Goal: Find contact information: Find contact information

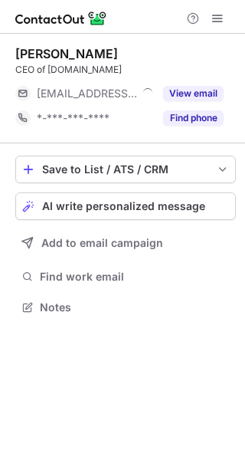
scroll to position [8, 8]
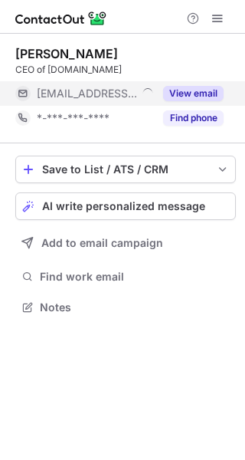
click at [214, 94] on button "View email" at bounding box center [193, 93] width 61 height 15
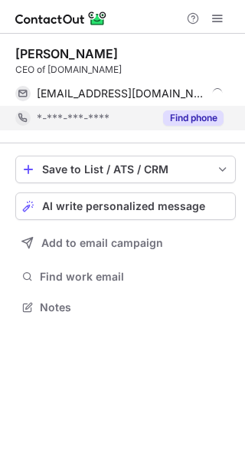
click at [206, 123] on button "Find phone" at bounding box center [193, 117] width 61 height 15
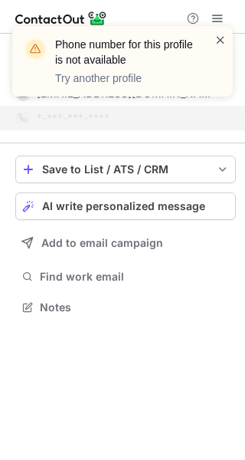
click at [222, 37] on span at bounding box center [221, 39] width 12 height 15
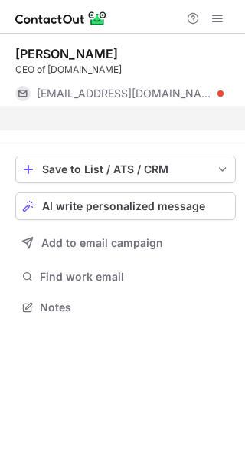
scroll to position [271, 245]
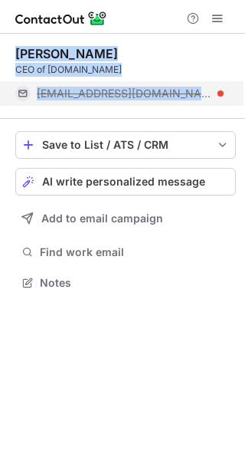
drag, startPoint x: 15, startPoint y: 51, endPoint x: 130, endPoint y: 99, distance: 124.4
click at [130, 99] on div "Zaur Akbarov CEO of Elektra.az zaur@e-lektra.az" at bounding box center [125, 76] width 221 height 60
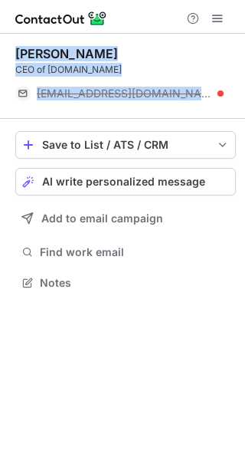
copy div "Zaur Akbarov CEO of Elektra.az zaur@e-lektra.az"
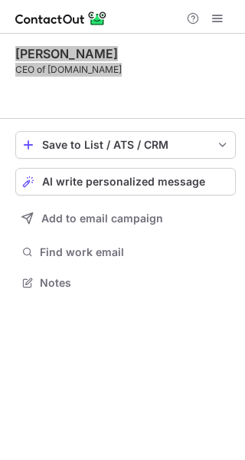
scroll to position [247, 245]
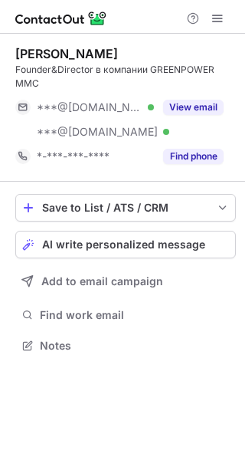
scroll to position [334, 245]
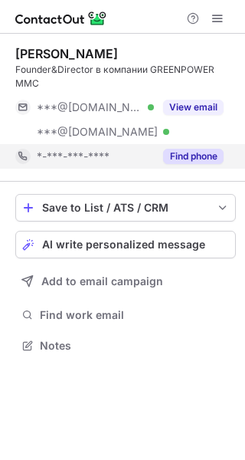
click at [189, 150] on button "Find phone" at bounding box center [193, 156] width 61 height 15
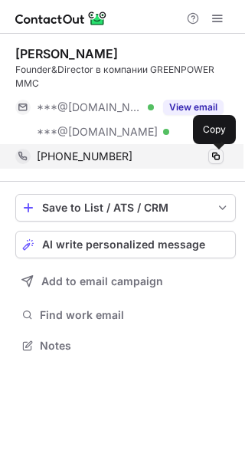
click at [216, 157] on span at bounding box center [216, 156] width 12 height 12
